Goal: Task Accomplishment & Management: Use online tool/utility

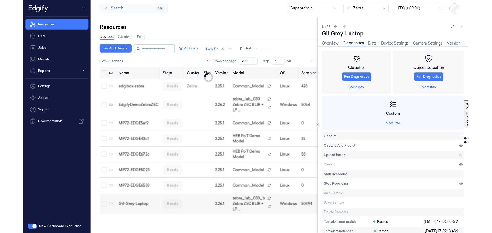
scroll to position [14, 0]
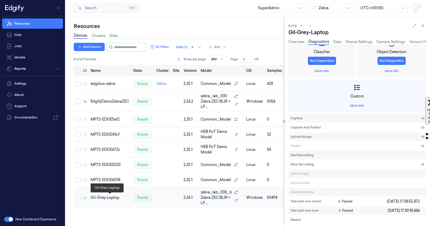
click at [105, 198] on div "Gil-Grey-Laptop" at bounding box center [110, 197] width 38 height 5
click at [297, 43] on link "Overview" at bounding box center [297, 42] width 16 height 6
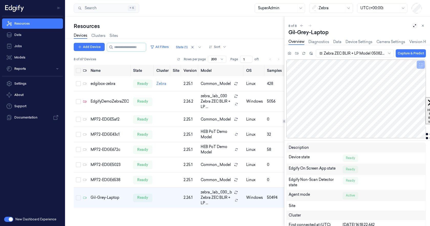
click at [415, 25] on icon at bounding box center [415, 26] width 4 height 4
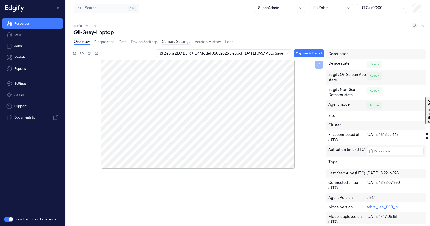
click at [184, 40] on link "Camera Settings" at bounding box center [176, 42] width 29 height 6
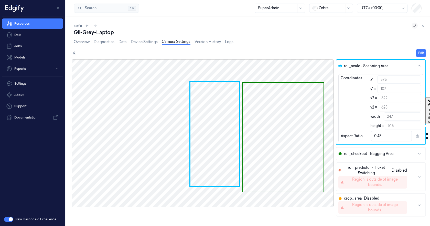
click at [294, 137] on div at bounding box center [203, 132] width 262 height 147
click at [281, 33] on div "Gil-Grey-Laptop" at bounding box center [250, 32] width 352 height 7
click at [286, 130] on div at bounding box center [203, 132] width 262 height 147
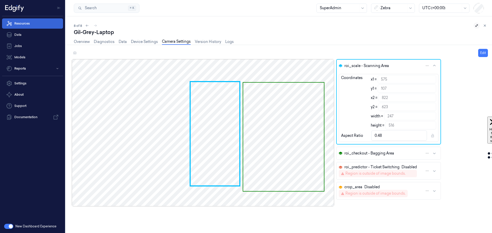
click at [23, 22] on link "Resources" at bounding box center [32, 23] width 61 height 10
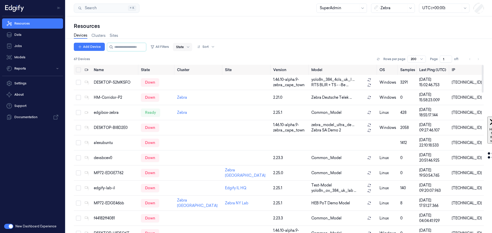
click at [184, 46] on div at bounding box center [180, 47] width 8 height 5
click at [190, 59] on div "Ready" at bounding box center [186, 57] width 11 height 5
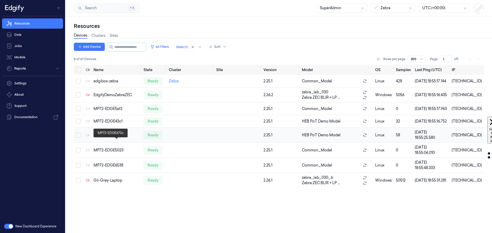
click at [117, 138] on div "MP72-EDGE672c" at bounding box center [116, 135] width 46 height 5
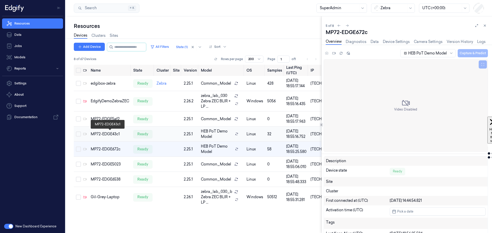
click at [114, 132] on div "MP72-EDGE43c1" at bounding box center [110, 134] width 38 height 5
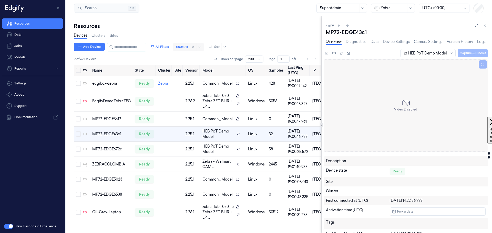
click at [187, 46] on div at bounding box center [182, 47] width 12 height 5
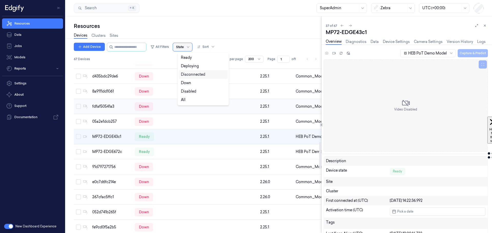
scroll to position [505, 0]
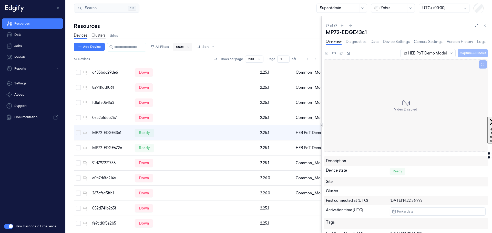
click at [102, 34] on link "Clusters" at bounding box center [98, 36] width 14 height 6
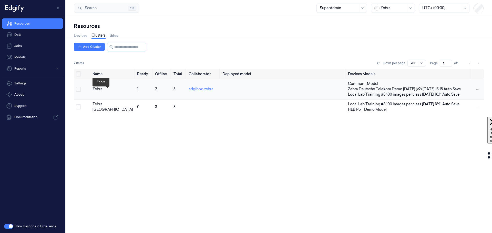
click at [96, 92] on div "Zebra" at bounding box center [112, 89] width 40 height 5
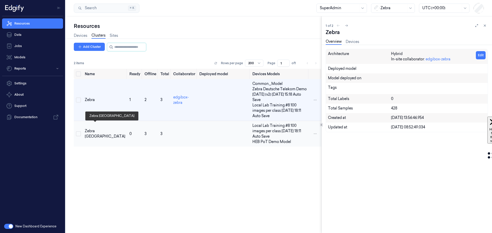
click at [95, 129] on div "Zebra [GEOGRAPHIC_DATA]" at bounding box center [105, 134] width 40 height 11
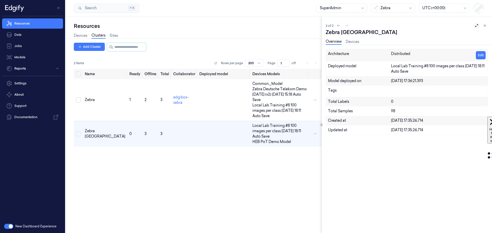
click at [430, 25] on icon at bounding box center [476, 26] width 4 height 4
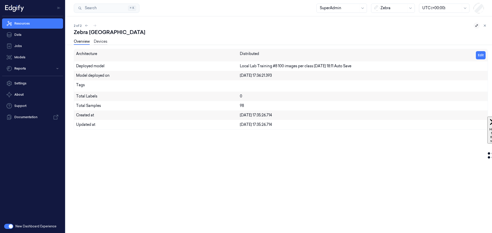
click at [101, 41] on link "Devices" at bounding box center [101, 42] width 14 height 6
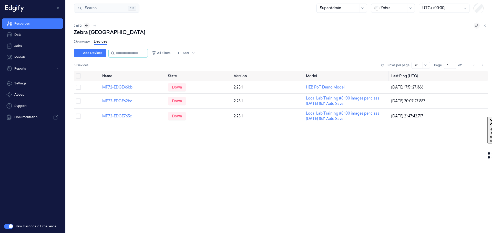
click at [88, 25] on icon at bounding box center [87, 26] width 4 height 4
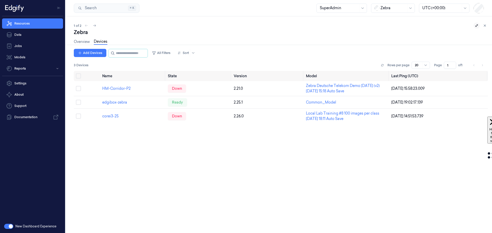
click at [87, 25] on div "1 of 2" at bounding box center [281, 26] width 414 height 6
click at [430, 26] on icon at bounding box center [485, 26] width 4 height 4
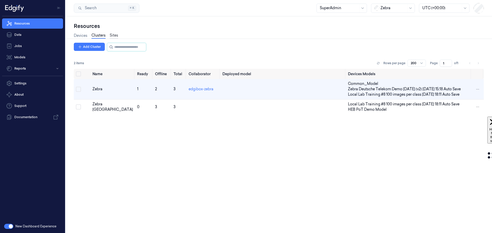
click at [116, 35] on link "Sites" at bounding box center [114, 36] width 8 height 6
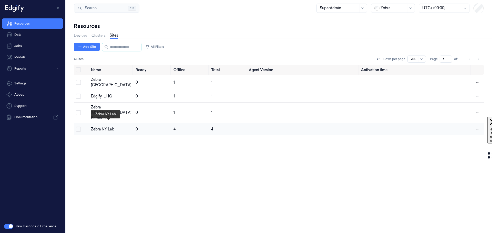
click at [100, 127] on div "Zebra NY Lab" at bounding box center [111, 129] width 40 height 5
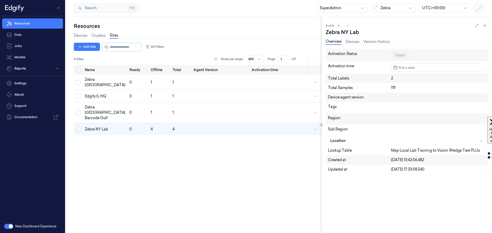
click at [400, 151] on div "Map Local Lab Training to Vision Wedge Test PLUs" at bounding box center [438, 150] width 94 height 5
click at [338, 152] on div "Lookup Table" at bounding box center [359, 150] width 63 height 5
click at [430, 27] on button at bounding box center [476, 26] width 6 height 6
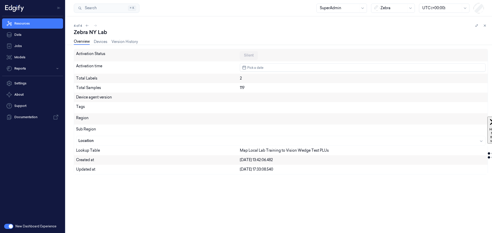
click at [250, 151] on div "Map Local Lab Training to Vision Wedge Test PLUs" at bounding box center [362, 150] width 245 height 5
click at [98, 42] on link "Devices" at bounding box center [101, 42] width 14 height 6
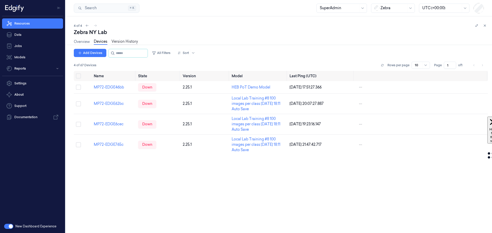
click at [125, 42] on link "Version History" at bounding box center [124, 42] width 26 height 6
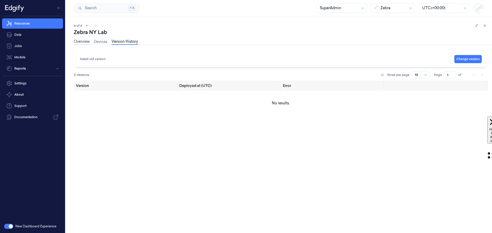
click at [77, 41] on link "Overview" at bounding box center [82, 42] width 16 height 6
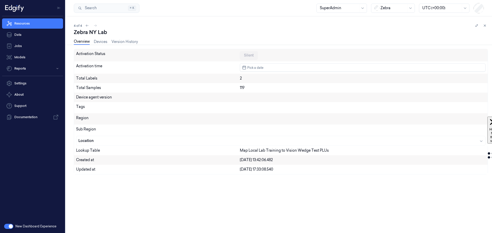
click at [86, 150] on div "Lookup Table" at bounding box center [158, 150] width 164 height 5
click at [7, 225] on button "button" at bounding box center [8, 226] width 9 height 5
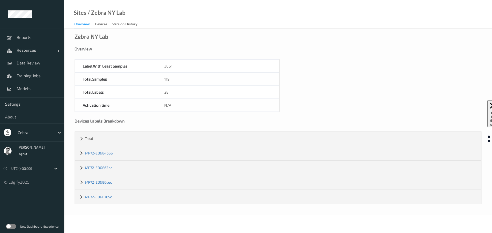
click at [105, 21] on link "Devices" at bounding box center [103, 24] width 17 height 7
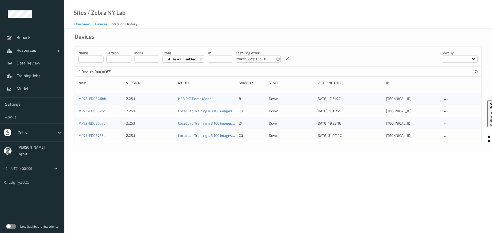
click at [83, 24] on div "Overview" at bounding box center [81, 25] width 15 height 6
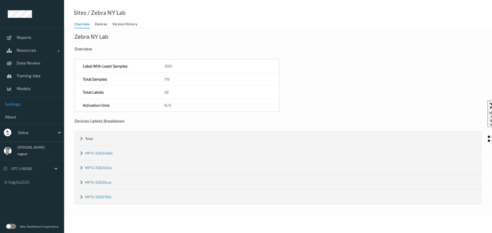
click at [17, 106] on span "Settings" at bounding box center [32, 104] width 54 height 5
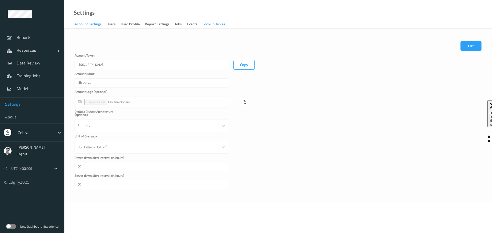
click at [212, 24] on div "Lookup Tables" at bounding box center [213, 25] width 23 height 6
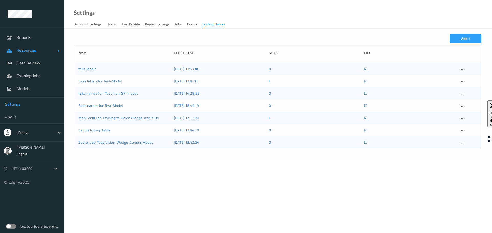
click at [26, 49] on span "Resources" at bounding box center [37, 50] width 41 height 5
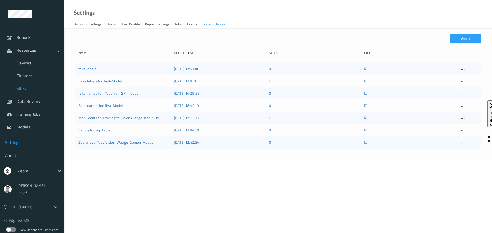
click at [23, 87] on span "Sites" at bounding box center [38, 88] width 42 height 5
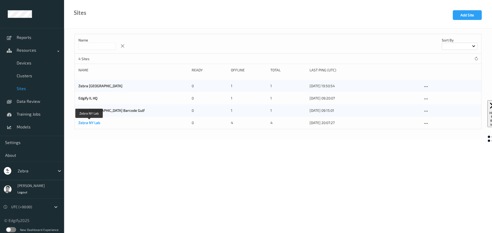
click at [89, 123] on link "Zebra NY Lab" at bounding box center [89, 123] width 22 height 4
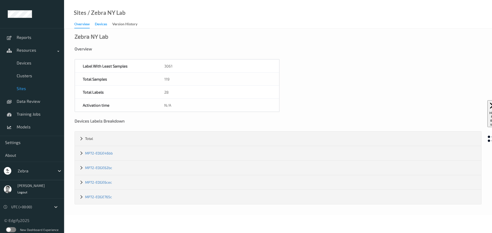
click at [100, 26] on div "Devices" at bounding box center [101, 25] width 12 height 6
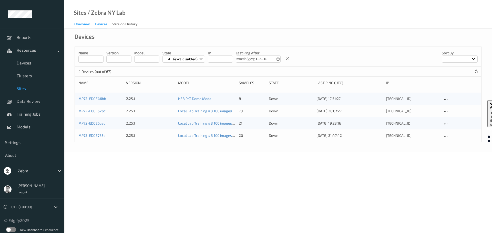
click at [77, 24] on div "Overview" at bounding box center [81, 25] width 15 height 6
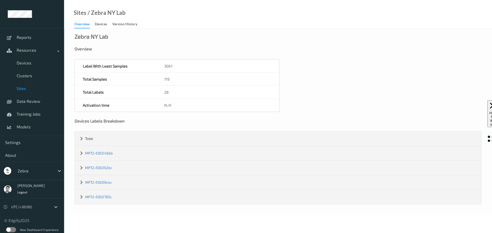
click at [13, 230] on label at bounding box center [11, 229] width 10 height 5
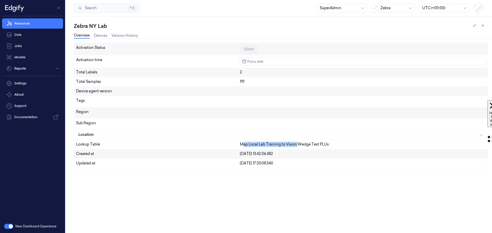
drag, startPoint x: 243, startPoint y: 144, endPoint x: 298, endPoint y: 142, distance: 55.3
click at [298, 142] on div "Map Local Lab Training to Vision Wedge Test PLUs" at bounding box center [362, 144] width 245 height 5
click at [22, 83] on link "Settings" at bounding box center [32, 83] width 61 height 10
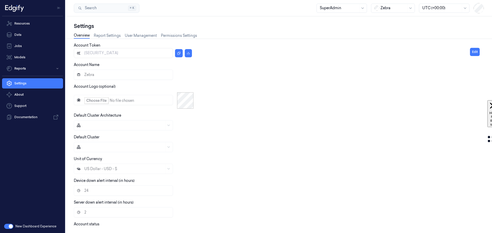
click at [7, 225] on button "button" at bounding box center [8, 226] width 9 height 5
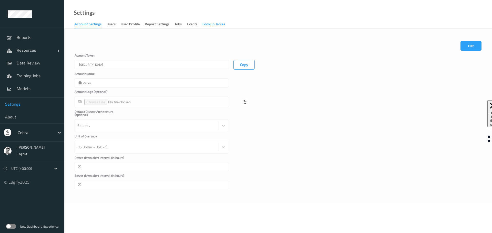
click at [213, 23] on div "Lookup Tables" at bounding box center [213, 25] width 23 height 6
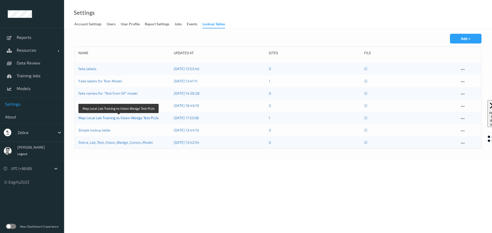
click at [98, 119] on link "Map Local Lab Training to Vision Wedge Test PLUs" at bounding box center [118, 118] width 80 height 4
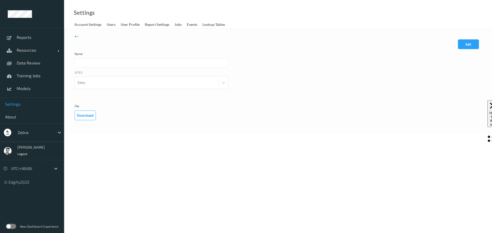
type input "Map Local Lab Training to Vision Wedge Test PLUs"
click at [85, 116] on button "Download" at bounding box center [84, 116] width 21 height 10
click at [77, 36] on icon at bounding box center [76, 37] width 5 height 6
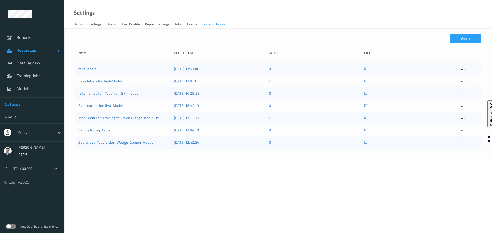
click at [28, 50] on span "Resources" at bounding box center [37, 50] width 41 height 5
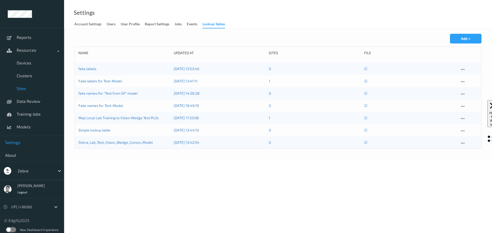
click at [21, 87] on span "Sites" at bounding box center [38, 88] width 42 height 5
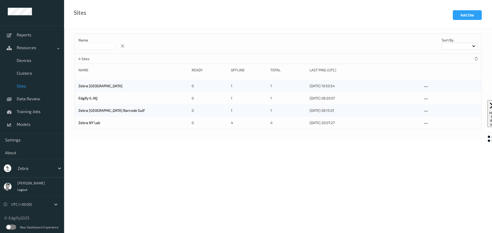
scroll to position [3, 0]
click at [11, 227] on label at bounding box center [11, 226] width 10 height 5
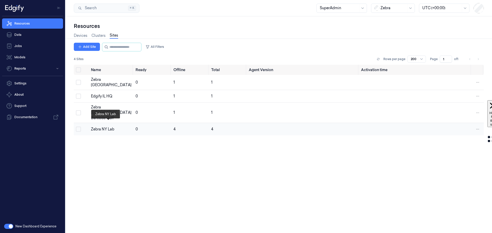
click at [103, 127] on div "Zebra NY Lab" at bounding box center [111, 129] width 40 height 5
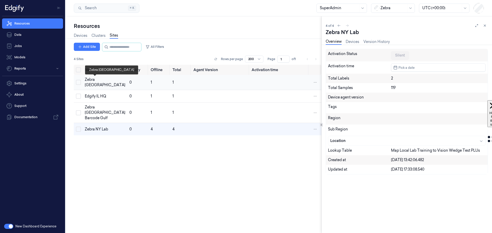
click at [90, 82] on div "Zebra [GEOGRAPHIC_DATA]" at bounding box center [105, 82] width 40 height 11
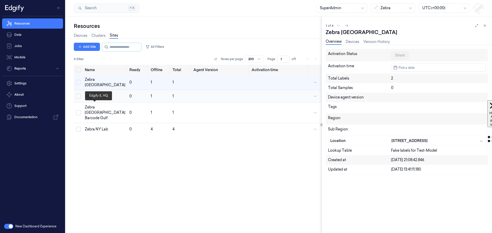
click at [91, 99] on div "Edgify IL HQ" at bounding box center [105, 96] width 40 height 5
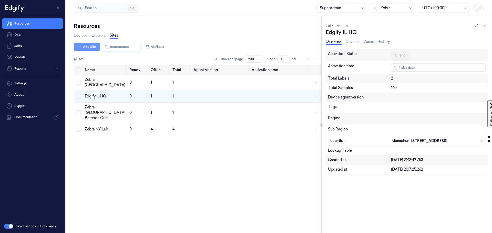
click at [89, 45] on button "Add Site" at bounding box center [87, 47] width 26 height 8
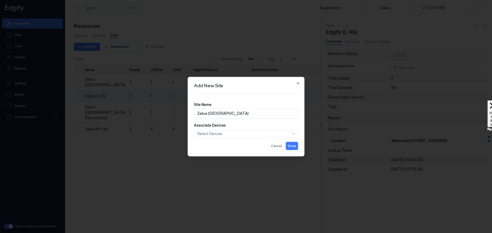
type input "Zebra [GEOGRAPHIC_DATA]"
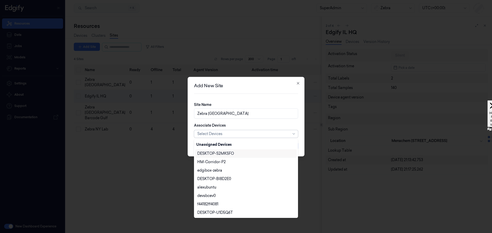
click at [216, 134] on div at bounding box center [243, 133] width 92 height 5
click at [217, 171] on div "Gil-Grey-Laptop" at bounding box center [211, 169] width 29 height 5
click at [246, 123] on div "Associate Devices option [PERSON_NAME]-Laptop, selected. 66 results available. …" at bounding box center [246, 130] width 104 height 15
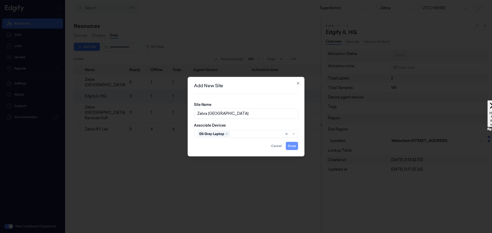
click at [290, 144] on button "Done" at bounding box center [291, 146] width 12 height 8
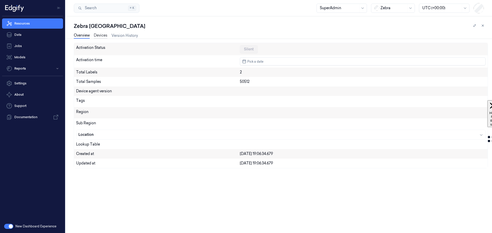
click at [107, 36] on link "Devices" at bounding box center [101, 36] width 14 height 6
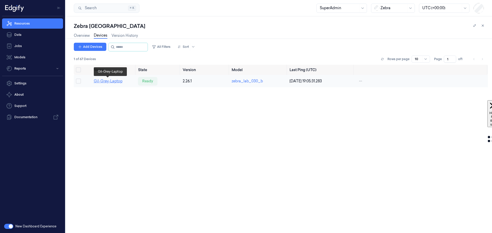
click at [103, 82] on link "Gil-Grey-Laptop" at bounding box center [108, 81] width 29 height 5
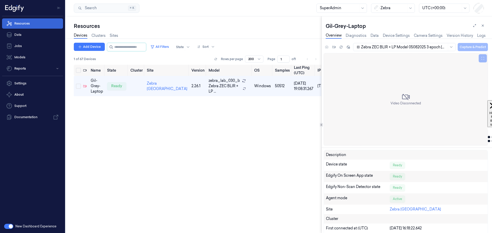
click at [24, 23] on link "Resources" at bounding box center [32, 23] width 61 height 10
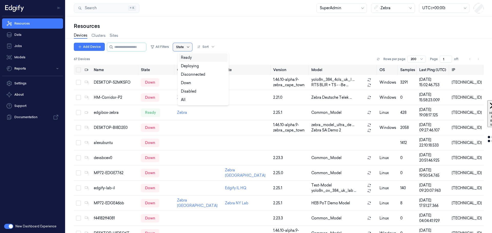
click at [190, 48] on icon at bounding box center [188, 47] width 4 height 4
click at [190, 60] on div "Ready" at bounding box center [186, 57] width 11 height 5
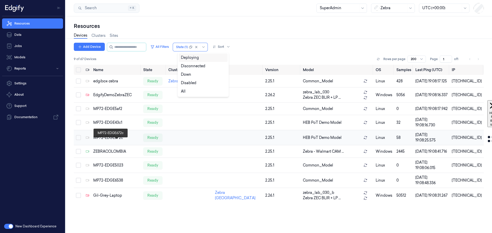
click at [105, 141] on div "MP72-EDGE672c" at bounding box center [116, 137] width 46 height 5
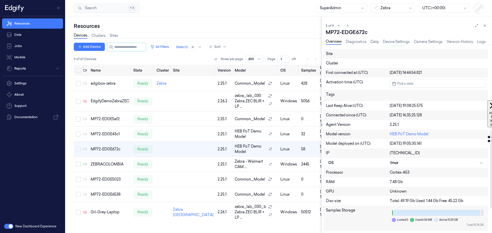
scroll to position [175, 0]
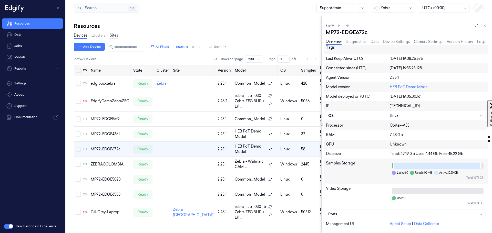
click at [116, 35] on link "Sites" at bounding box center [114, 36] width 8 height 6
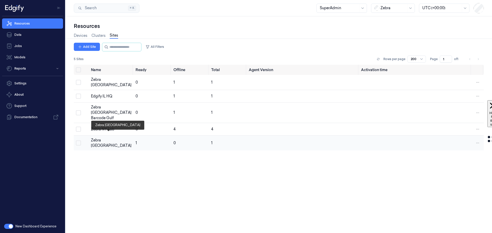
click at [101, 138] on div "Zebra [GEOGRAPHIC_DATA]" at bounding box center [111, 143] width 40 height 11
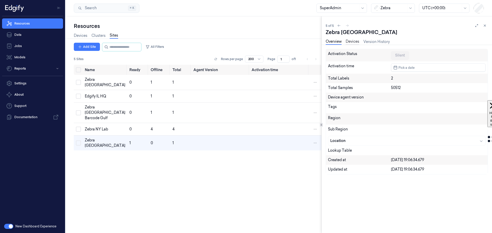
click at [354, 41] on link "Devices" at bounding box center [352, 42] width 14 height 6
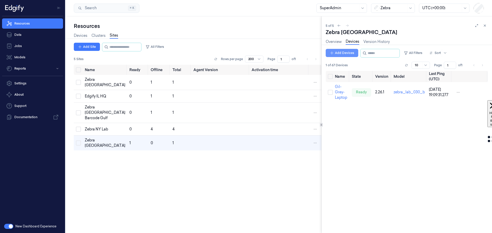
click at [346, 52] on button "Add Devices" at bounding box center [341, 53] width 33 height 8
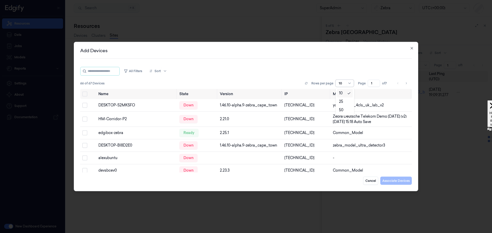
click at [341, 83] on div at bounding box center [341, 83] width 6 height 5
click at [343, 110] on div "50" at bounding box center [341, 110] width 4 height 5
click at [135, 71] on button "All Filters" at bounding box center [133, 71] width 23 height 8
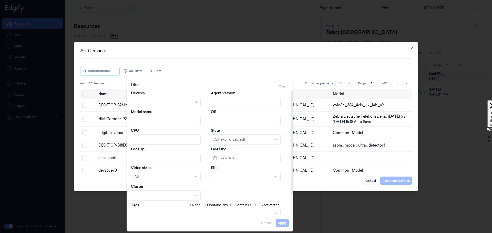
click at [200, 72] on div "All Filters Sort" at bounding box center [245, 71] width 331 height 9
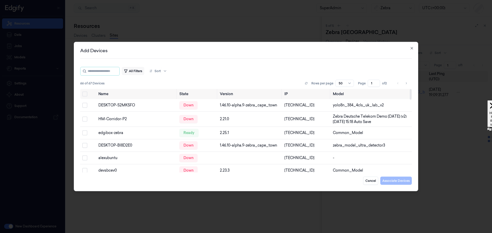
click at [143, 72] on button "All Filters" at bounding box center [133, 71] width 23 height 8
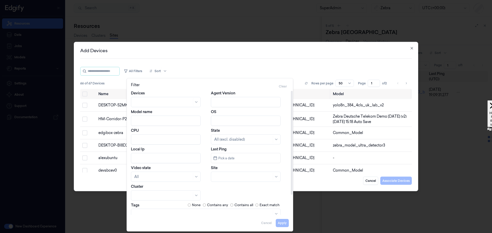
click at [286, 166] on div "Site" at bounding box center [250, 173] width 78 height 17
drag, startPoint x: 292, startPoint y: 174, endPoint x: 185, endPoint y: 96, distance: 132.3
click at [291, 122] on div at bounding box center [292, 143] width 2 height 104
click at [248, 139] on div at bounding box center [243, 139] width 58 height 5
click at [228, 150] on div "Ready" at bounding box center [245, 150] width 63 height 5
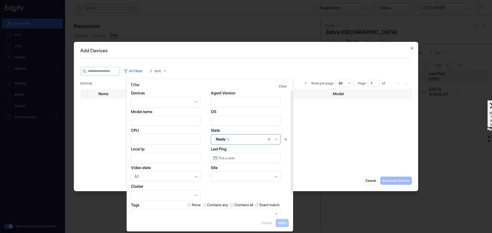
click at [280, 223] on div "Apply Cancel" at bounding box center [210, 221] width 158 height 12
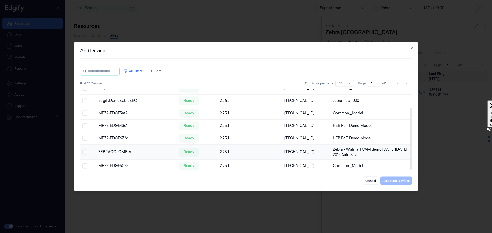
scroll to position [26, 0]
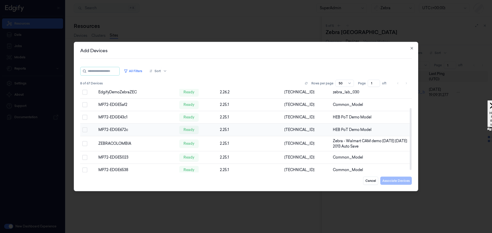
click at [114, 129] on div "MP72-EDGE672c" at bounding box center [136, 129] width 77 height 5
click at [84, 130] on button "Select row" at bounding box center [84, 130] width 5 height 5
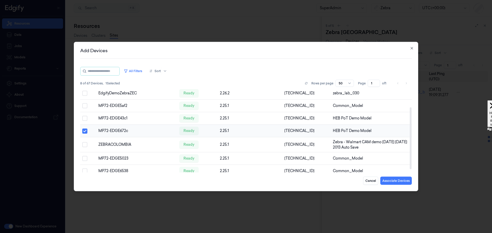
click at [84, 130] on button "Select row" at bounding box center [84, 131] width 5 height 5
drag, startPoint x: 370, startPoint y: 182, endPoint x: 368, endPoint y: 180, distance: 3.3
click at [369, 181] on button "Cancel" at bounding box center [370, 181] width 15 height 8
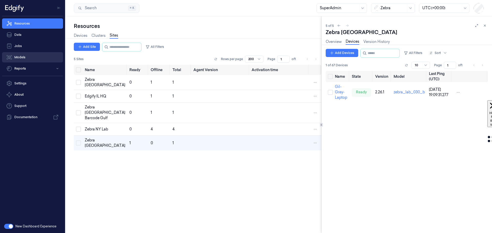
click at [30, 60] on link "Models" at bounding box center [32, 57] width 61 height 10
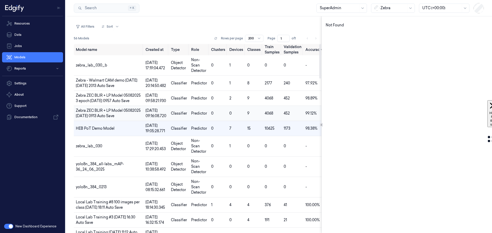
click at [92, 116] on span "Zebra ZEC BLIR + LP Model 05082025 2025-08-05 0913 Auto Save" at bounding box center [108, 113] width 65 height 10
click at [7, 226] on button "button" at bounding box center [8, 226] width 9 height 5
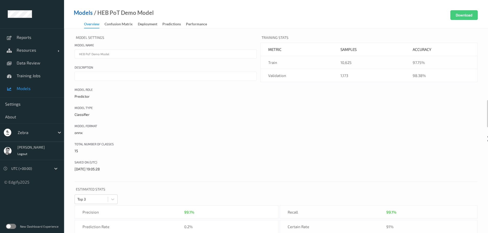
click at [78, 13] on link "Models" at bounding box center [83, 12] width 19 height 5
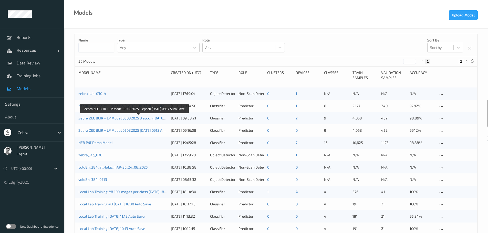
click at [105, 118] on link "Zebra ZEC BLIR + LP Model 05082025 3 epoch [DATE] 0957 Auto Save" at bounding box center [134, 118] width 112 height 4
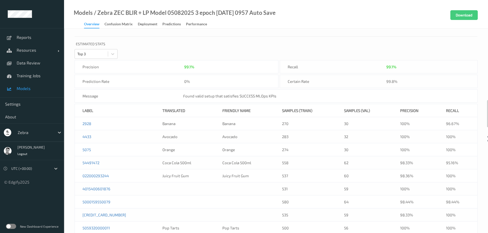
scroll to position [170, 0]
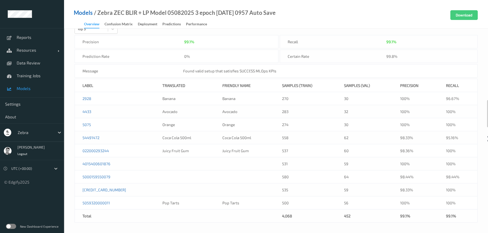
click at [88, 12] on link "Models" at bounding box center [83, 12] width 19 height 5
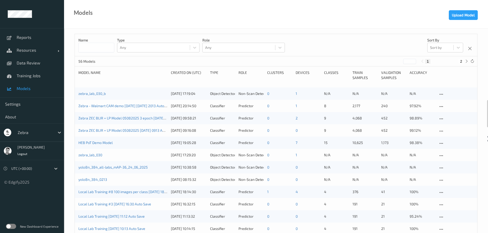
click at [83, 140] on div "HEB PoT Demo Model [DATE] 19:05:28 Classifier Predictor 0 7 15 10,625 1,173 98.…" at bounding box center [276, 143] width 402 height 12
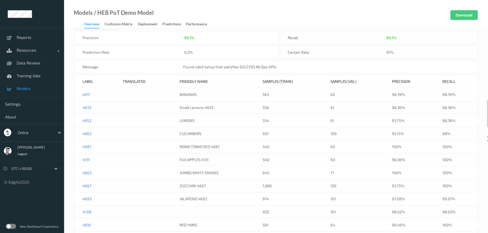
scroll to position [179, 0]
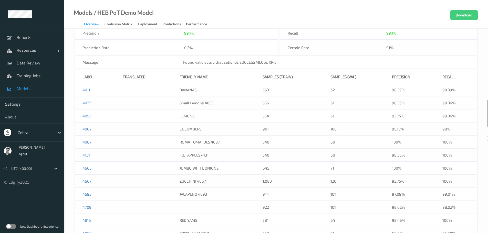
click at [13, 227] on label at bounding box center [11, 226] width 10 height 5
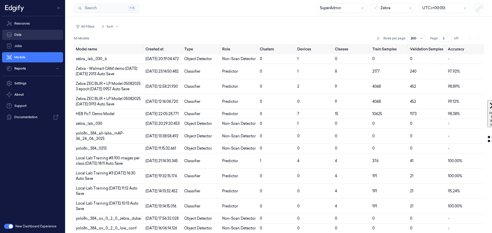
click at [19, 35] on link "Data" at bounding box center [32, 35] width 61 height 10
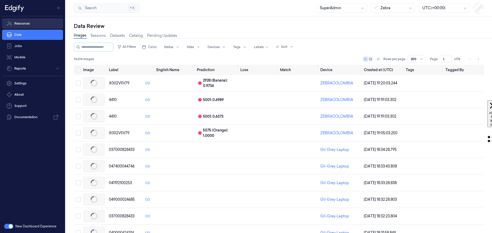
click at [30, 24] on link "Resources" at bounding box center [32, 23] width 61 height 10
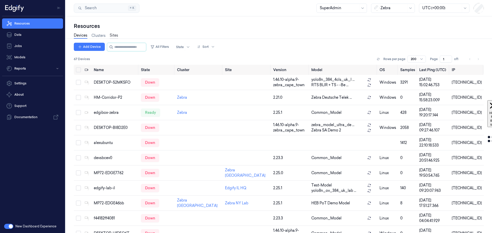
click at [115, 35] on link "Sites" at bounding box center [114, 36] width 8 height 6
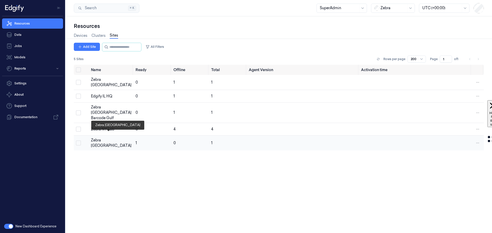
click at [106, 138] on div "Zebra [GEOGRAPHIC_DATA]" at bounding box center [111, 143] width 40 height 11
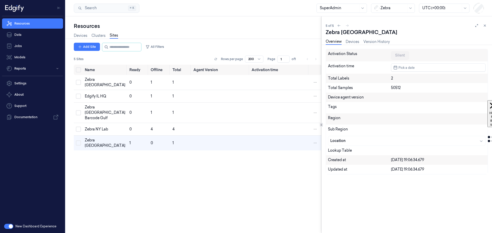
click at [398, 150] on div "Lookup Table" at bounding box center [406, 150] width 157 height 5
click at [22, 84] on link "Settings" at bounding box center [32, 83] width 61 height 10
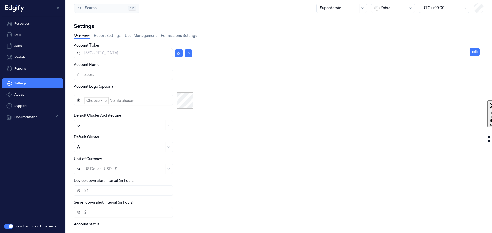
click at [6, 227] on button "button" at bounding box center [8, 226] width 9 height 5
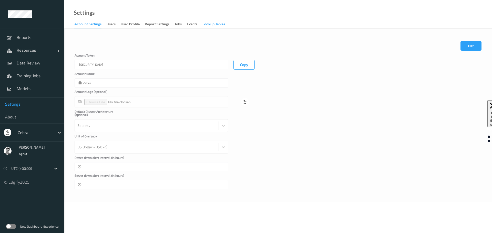
click at [218, 25] on div "Lookup Tables" at bounding box center [213, 25] width 23 height 6
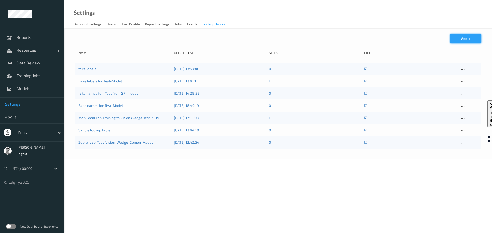
click at [464, 37] on button "Add +" at bounding box center [465, 39] width 31 height 10
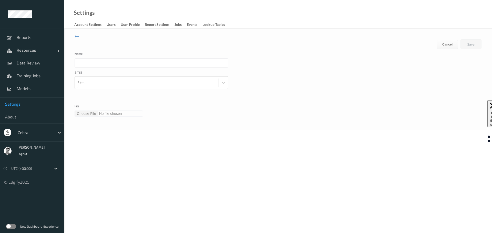
click at [83, 63] on input "text" at bounding box center [151, 62] width 154 height 9
click at [90, 115] on input "file" at bounding box center [108, 114] width 68 height 6
type input "**********"
click at [85, 62] on input "text" at bounding box center [151, 62] width 154 height 9
click at [112, 63] on input "Lincolnshire Demo" at bounding box center [151, 62] width 154 height 9
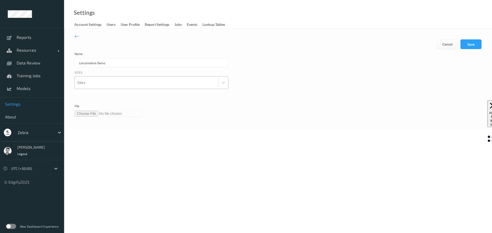
type input "Lincolnshire Demo"
click at [99, 81] on div at bounding box center [146, 83] width 138 height 10
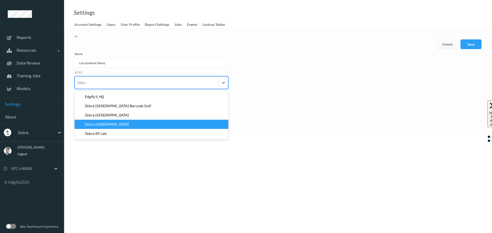
click at [102, 125] on span "Zebra Lincolnshire Experience Center" at bounding box center [107, 124] width 44 height 5
click at [283, 123] on div "Edit Cancel Save Name Lincolnshire Demo Sites option Zebra Lincolnshire Experie…" at bounding box center [278, 79] width 428 height 101
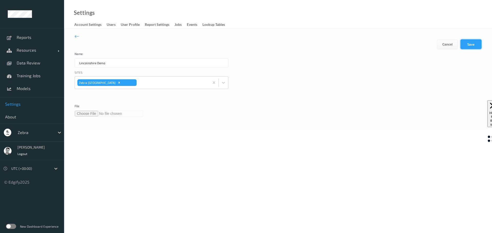
click at [470, 44] on button "Save" at bounding box center [470, 44] width 21 height 10
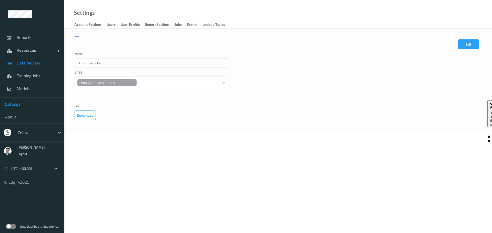
click at [30, 63] on span "Data Review" at bounding box center [38, 62] width 42 height 5
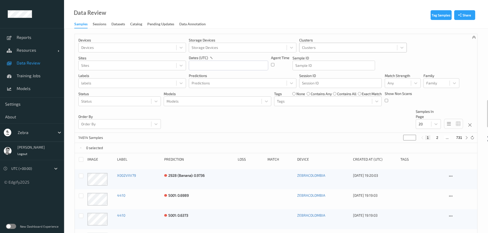
click at [310, 48] on div at bounding box center [348, 48] width 92 height 6
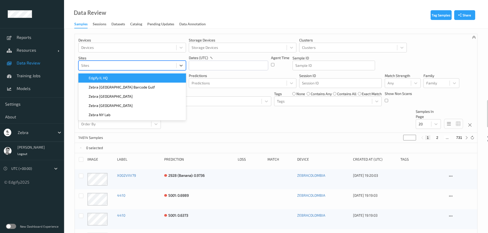
click at [92, 65] on div at bounding box center [127, 65] width 92 height 6
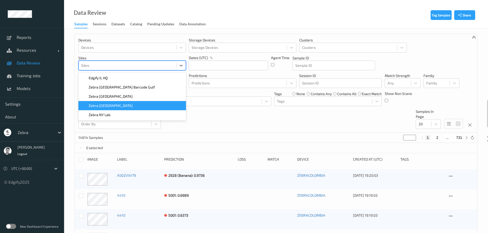
click at [107, 108] on span "Zebra [GEOGRAPHIC_DATA]" at bounding box center [111, 105] width 44 height 5
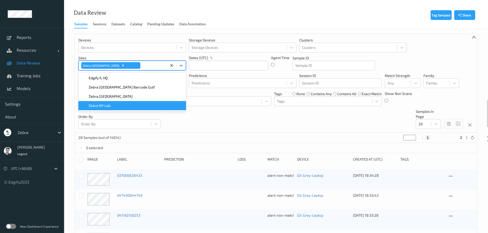
click at [213, 119] on div "Devices Devices Storage Devices Storage Devices Clusters Clusters Sites option …" at bounding box center [276, 83] width 402 height 99
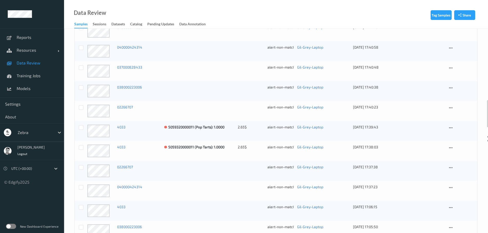
scroll to position [357, 0]
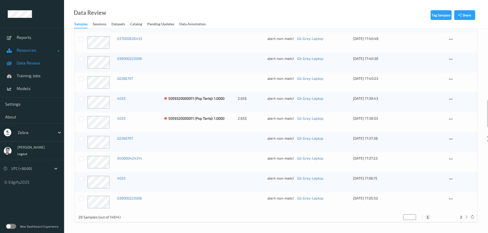
click at [28, 52] on span "Resources" at bounding box center [37, 50] width 41 height 5
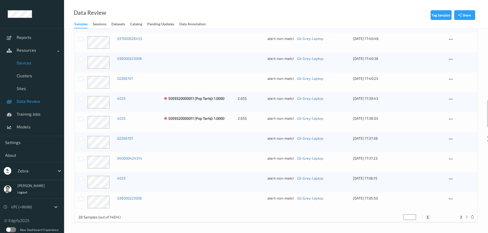
click at [32, 63] on span "Devices" at bounding box center [38, 62] width 42 height 5
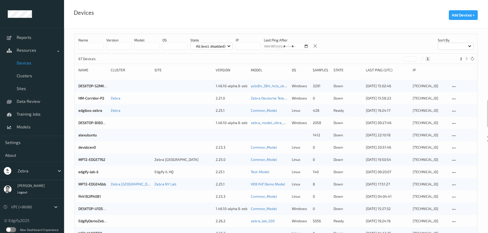
click at [220, 45] on p "All (excl. disabled)" at bounding box center [210, 46] width 33 height 5
click at [198, 68] on p "Ready" at bounding box center [207, 67] width 35 height 9
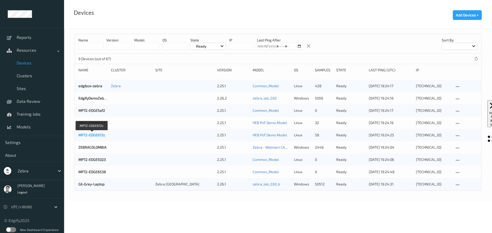
click at [95, 135] on link "MP72-EDGE672c" at bounding box center [91, 135] width 27 height 4
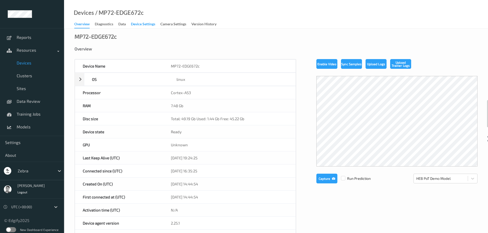
click at [142, 23] on div "Device Settings" at bounding box center [143, 25] width 24 height 6
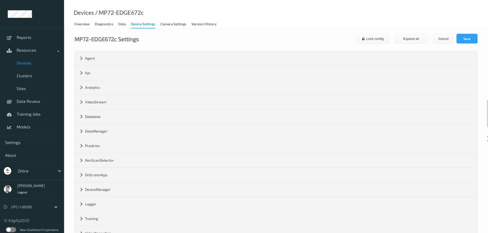
click at [10, 230] on label at bounding box center [11, 229] width 10 height 5
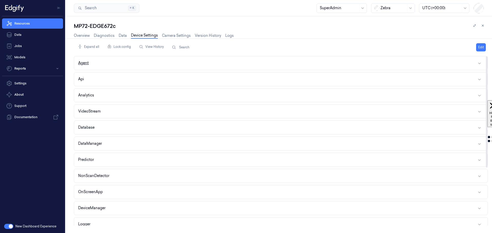
click at [163, 60] on button "Agent" at bounding box center [280, 63] width 413 height 14
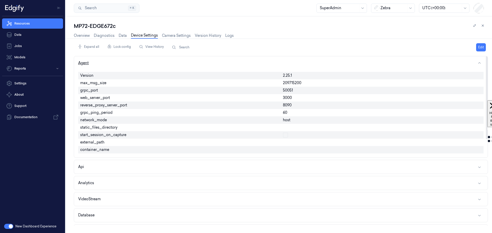
click at [164, 60] on button "Agent" at bounding box center [280, 63] width 413 height 14
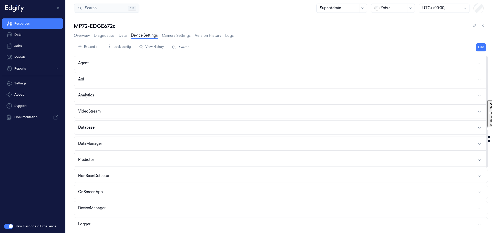
click at [162, 80] on button "Api" at bounding box center [280, 79] width 413 height 14
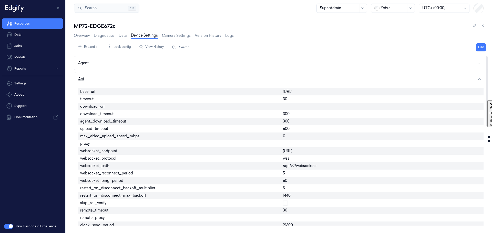
click at [113, 78] on button "Api" at bounding box center [280, 79] width 413 height 14
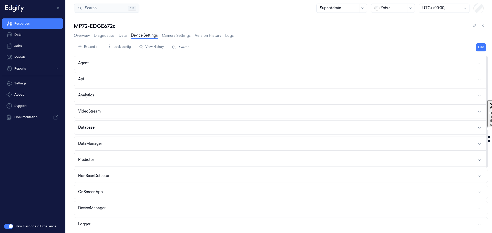
click at [110, 97] on button "Analytics" at bounding box center [280, 96] width 413 height 14
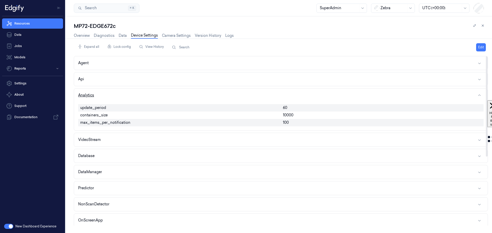
click at [110, 95] on button "Analytics" at bounding box center [280, 96] width 413 height 14
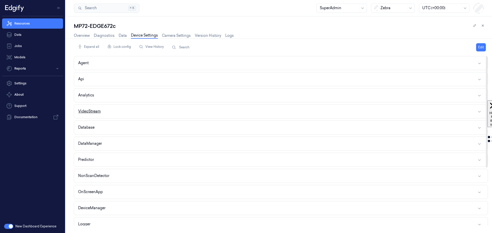
click at [119, 112] on button "VideoStream" at bounding box center [280, 112] width 413 height 14
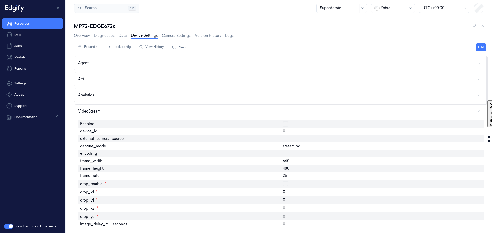
click at [119, 111] on button "VideoStream" at bounding box center [280, 112] width 413 height 14
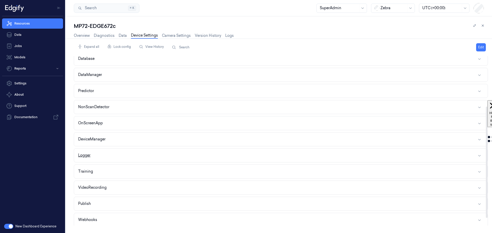
scroll to position [77, 0]
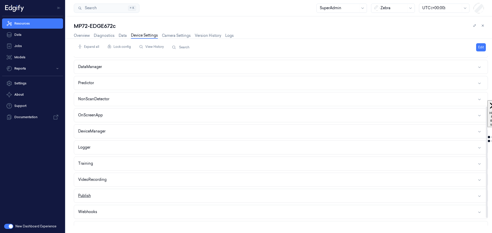
click at [131, 196] on button "Publish" at bounding box center [280, 196] width 413 height 14
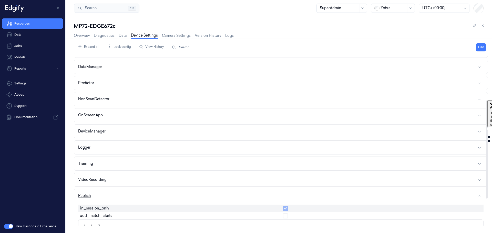
click at [132, 196] on button "Publish" at bounding box center [280, 196] width 413 height 14
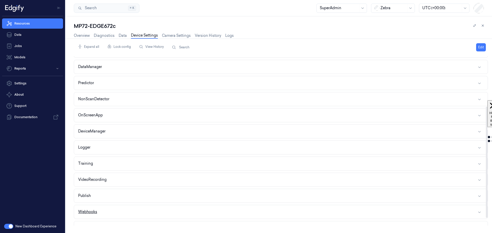
click at [131, 212] on button "Webhooks" at bounding box center [280, 212] width 413 height 14
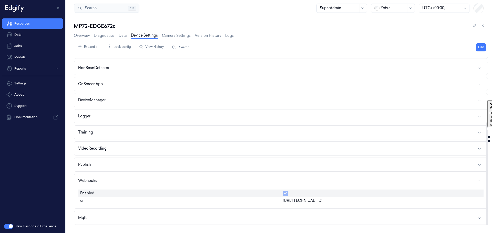
scroll to position [109, 0]
click at [81, 35] on link "Overview" at bounding box center [82, 36] width 16 height 6
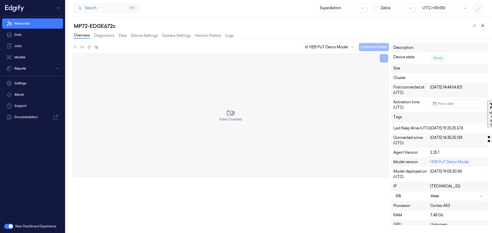
click at [483, 26] on icon at bounding box center [483, 26] width 4 height 4
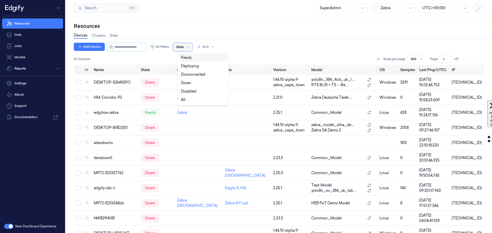
click at [189, 48] on div "State" at bounding box center [182, 47] width 19 height 8
click at [188, 58] on div "Ready" at bounding box center [186, 57] width 11 height 5
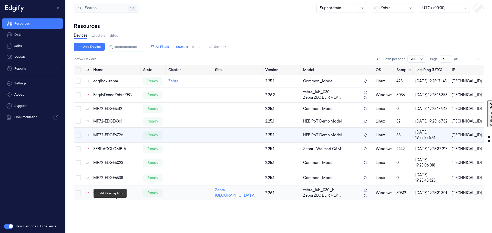
click at [108, 196] on div "Gil-Grey-Laptop" at bounding box center [116, 192] width 46 height 5
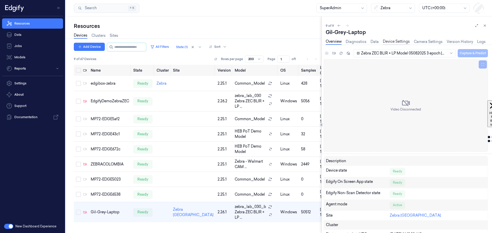
click at [389, 39] on link "Device Settings" at bounding box center [395, 42] width 27 height 6
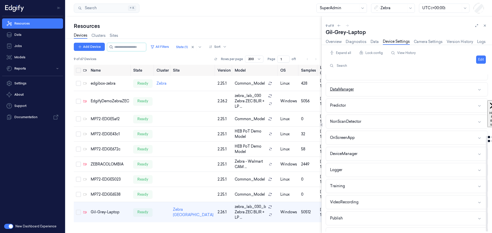
scroll to position [101, 0]
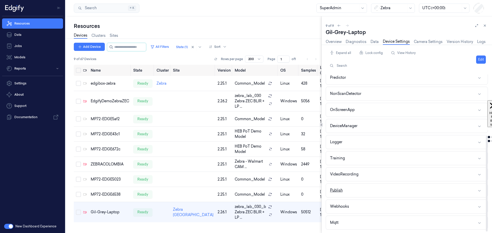
click at [367, 190] on button "Publish" at bounding box center [407, 191] width 162 height 14
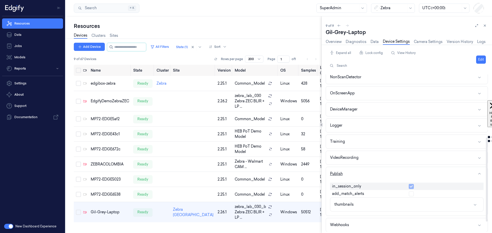
scroll to position [136, 0]
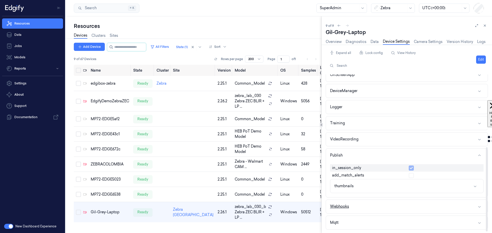
click at [376, 208] on button "Webhooks" at bounding box center [407, 207] width 162 height 14
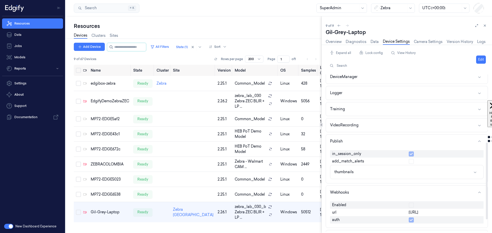
scroll to position [161, 0]
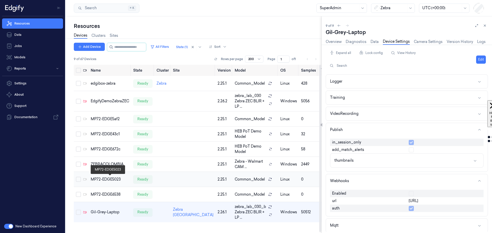
click at [108, 179] on div "MP72-EDGE5023" at bounding box center [110, 179] width 38 height 5
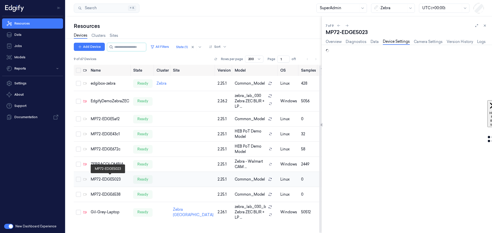
scroll to position [1, 0]
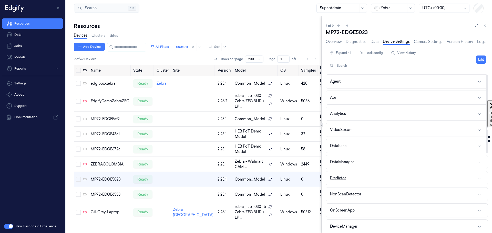
click at [372, 180] on button "Predictor" at bounding box center [407, 179] width 162 height 14
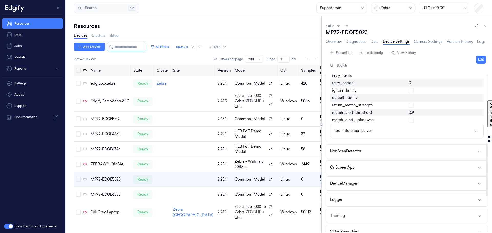
scroll to position [230, 0]
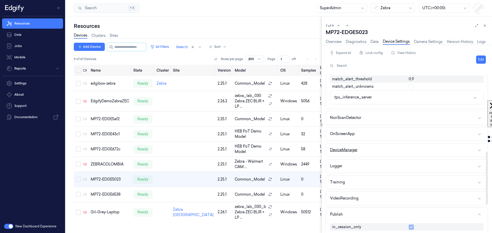
click at [389, 152] on button "DeviceManager" at bounding box center [407, 150] width 162 height 14
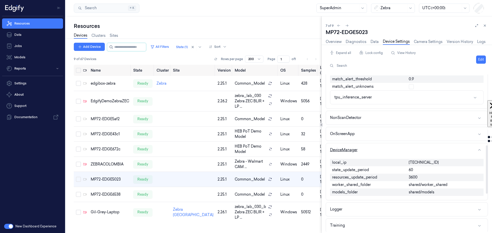
click at [389, 152] on button "DeviceManager" at bounding box center [407, 150] width 162 height 14
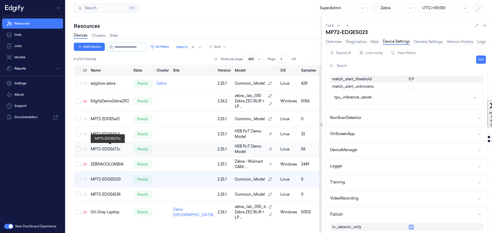
click at [106, 148] on div "MP72-EDGE672c" at bounding box center [110, 149] width 38 height 5
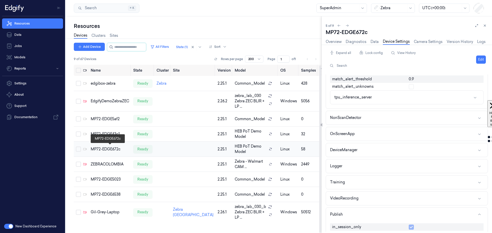
scroll to position [0, 0]
click at [378, 152] on button "DeviceManager" at bounding box center [407, 150] width 162 height 14
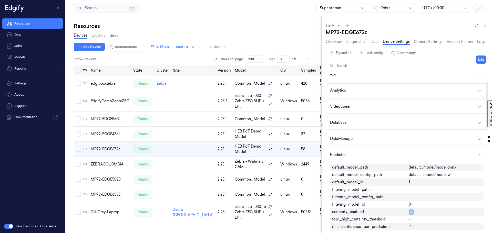
scroll to position [0, 0]
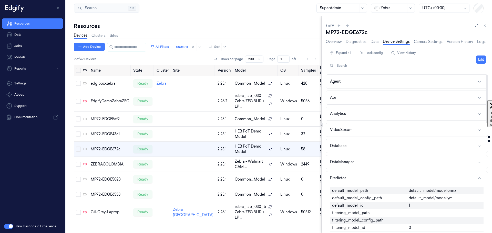
click at [375, 82] on button "Agent" at bounding box center [407, 82] width 162 height 14
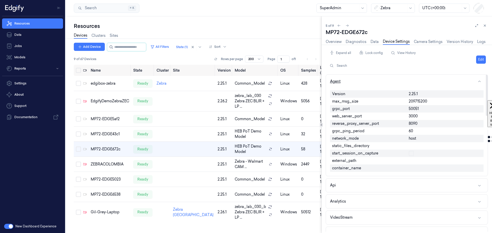
click at [368, 81] on button "Agent" at bounding box center [407, 82] width 162 height 14
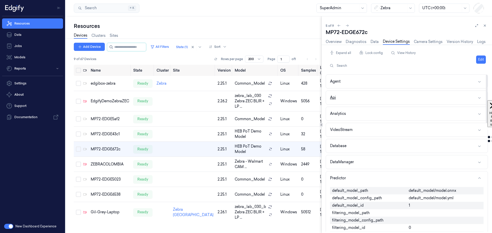
click at [370, 100] on button "Api" at bounding box center [407, 98] width 162 height 14
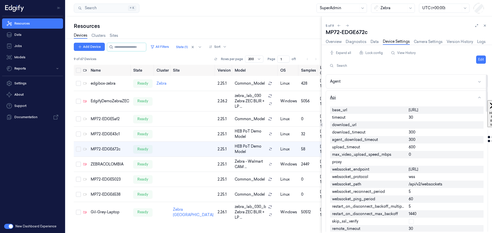
click at [351, 98] on button "Api" at bounding box center [407, 98] width 162 height 14
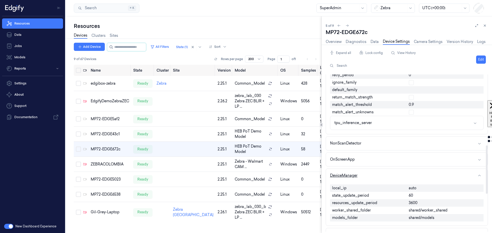
scroll to position [282, 0]
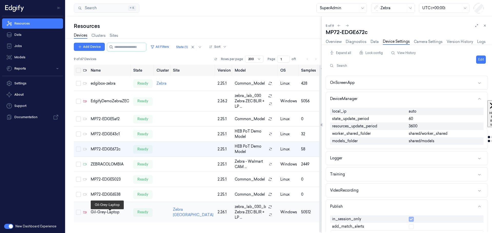
click at [105, 215] on div "Gil-Grey-Laptop" at bounding box center [110, 212] width 38 height 5
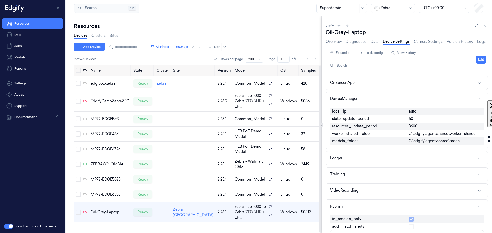
scroll to position [1, 0]
click at [334, 38] on div "Overview Diagnostics Data Device Settings Camera Settings Version History Logs" at bounding box center [405, 42] width 160 height 13
click at [334, 41] on link "Overview" at bounding box center [333, 42] width 16 height 6
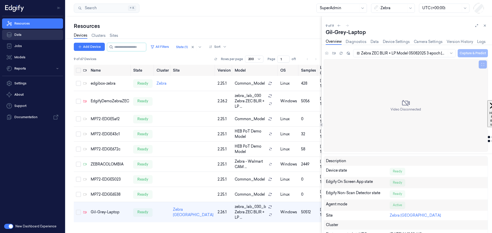
click at [25, 33] on link "Data" at bounding box center [32, 35] width 61 height 10
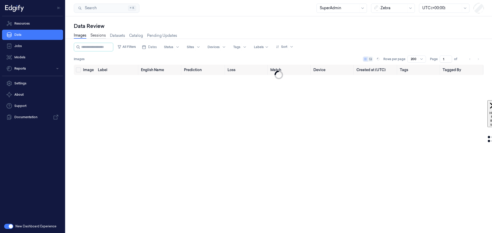
click at [102, 36] on link "Sessions" at bounding box center [97, 36] width 15 height 6
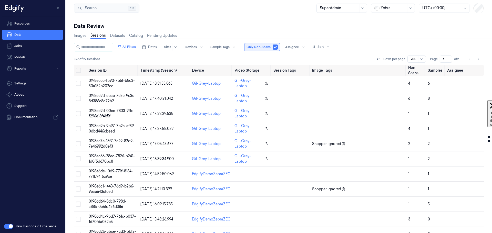
click at [277, 47] on button "button" at bounding box center [274, 47] width 5 height 5
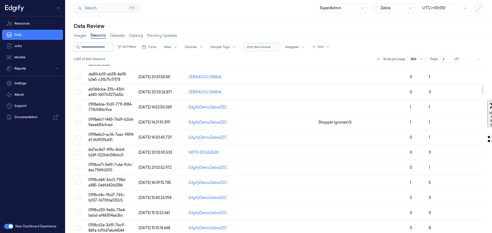
scroll to position [256, 0]
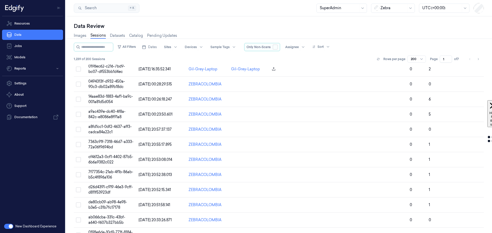
click at [277, 48] on button "button" at bounding box center [274, 47] width 5 height 5
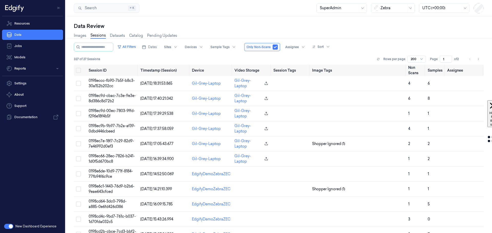
click at [386, 8] on div at bounding box center [393, 7] width 26 height 5
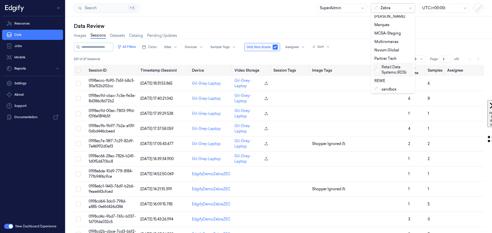
scroll to position [179, 0]
click at [386, 87] on div "sandbox" at bounding box center [385, 89] width 22 height 5
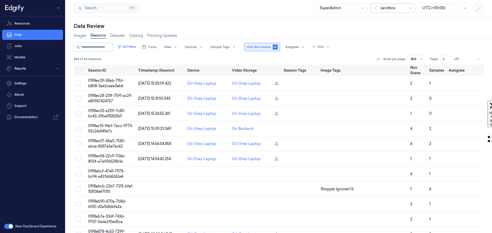
click at [277, 47] on button "button" at bounding box center [274, 47] width 5 height 5
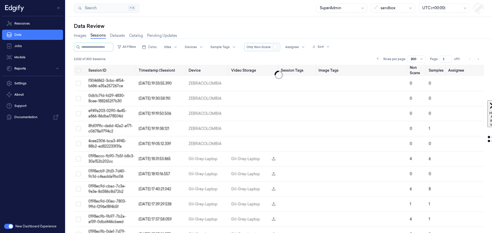
click at [386, 8] on div at bounding box center [393, 7] width 26 height 5
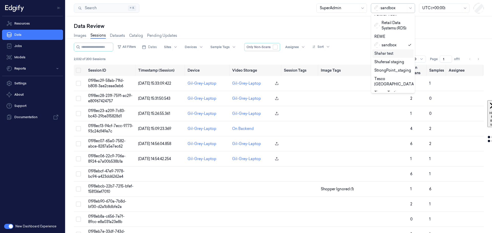
scroll to position [277, 0]
click at [386, 105] on div "Zebra" at bounding box center [392, 109] width 41 height 8
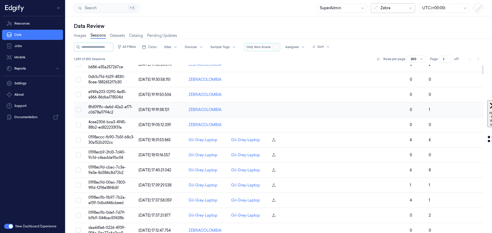
scroll to position [0, 0]
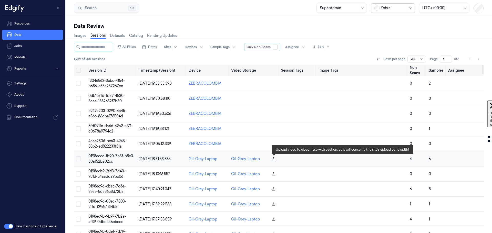
click at [274, 159] on icon "button" at bounding box center [273, 159] width 4 height 4
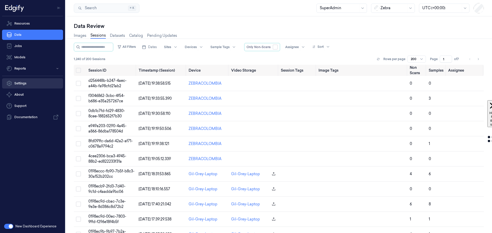
click at [22, 84] on link "Settings" at bounding box center [32, 83] width 61 height 10
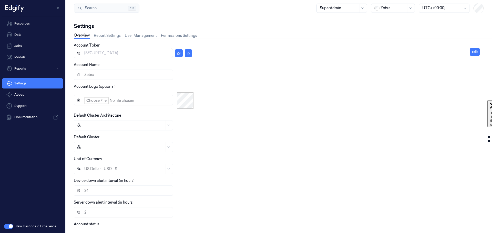
click at [7, 227] on button "button" at bounding box center [8, 226] width 9 height 5
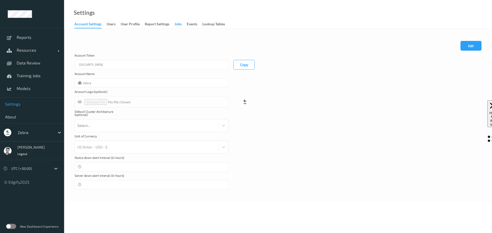
click at [181, 23] on div "Jobs" at bounding box center [177, 25] width 7 height 6
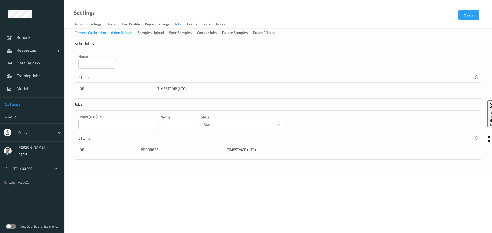
click at [118, 34] on div "Video Upload" at bounding box center [122, 33] width 22 height 6
click at [146, 33] on div "Samples Upload" at bounding box center [150, 33] width 26 height 6
click at [174, 32] on div "Sync Samples" at bounding box center [180, 33] width 23 height 6
click at [209, 35] on div "Worker Jobs" at bounding box center [207, 33] width 20 height 6
click at [80, 32] on div "Camera Calibration" at bounding box center [89, 33] width 31 height 6
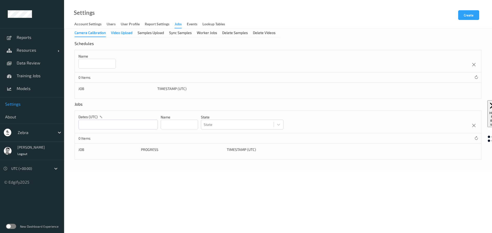
click at [116, 32] on div "Video Upload" at bounding box center [122, 33] width 22 height 6
click at [144, 32] on div "Samples Upload" at bounding box center [150, 33] width 26 height 6
click at [174, 33] on div "Sync Samples" at bounding box center [180, 33] width 23 height 6
click at [202, 34] on div "Worker Jobs" at bounding box center [207, 33] width 20 height 6
click at [26, 62] on span "Data Review" at bounding box center [38, 62] width 42 height 5
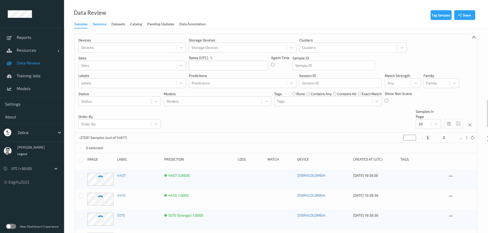
click at [96, 23] on div "Sessions" at bounding box center [100, 25] width 14 height 6
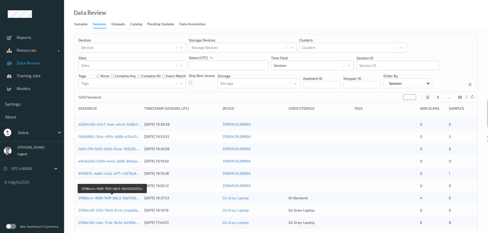
click at [111, 200] on link "0198eccc-fb90-7b5f-b8c3-30a152b202cc" at bounding box center [112, 198] width 68 height 4
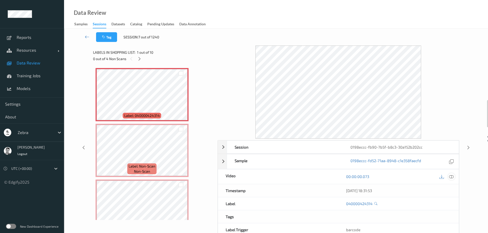
click at [451, 176] on icon at bounding box center [451, 176] width 5 height 5
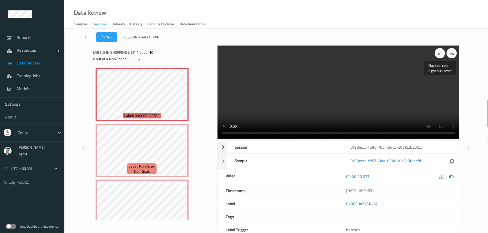
click at [439, 53] on div "x 1" at bounding box center [439, 53] width 10 height 10
click at [438, 53] on div "x 2" at bounding box center [439, 53] width 10 height 10
click at [438, 53] on div "x 4" at bounding box center [439, 53] width 10 height 10
click at [439, 54] on div "x 1" at bounding box center [439, 53] width 10 height 10
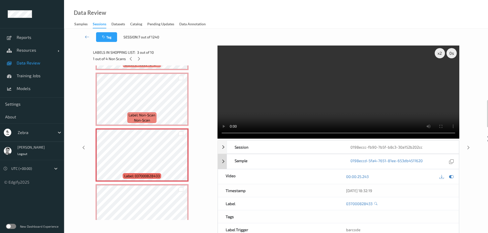
click at [220, 162] on div "Sample 0198eccd-5fa4-7651-81ee-653db4511620" at bounding box center [338, 161] width 241 height 15
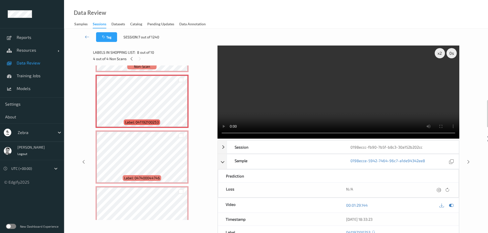
scroll to position [406, 0]
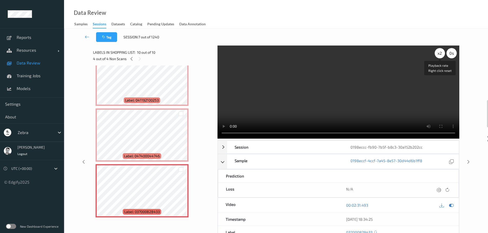
click at [440, 53] on div "x 2" at bounding box center [439, 53] width 10 height 10
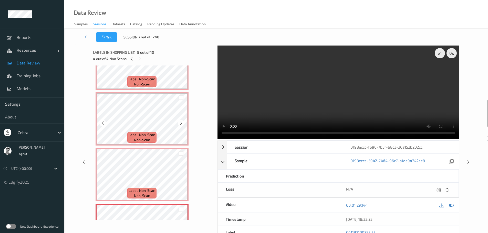
scroll to position [252, 0]
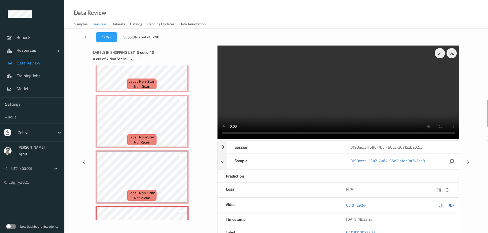
click at [88, 35] on icon at bounding box center [87, 36] width 5 height 5
